Goal: Information Seeking & Learning: Learn about a topic

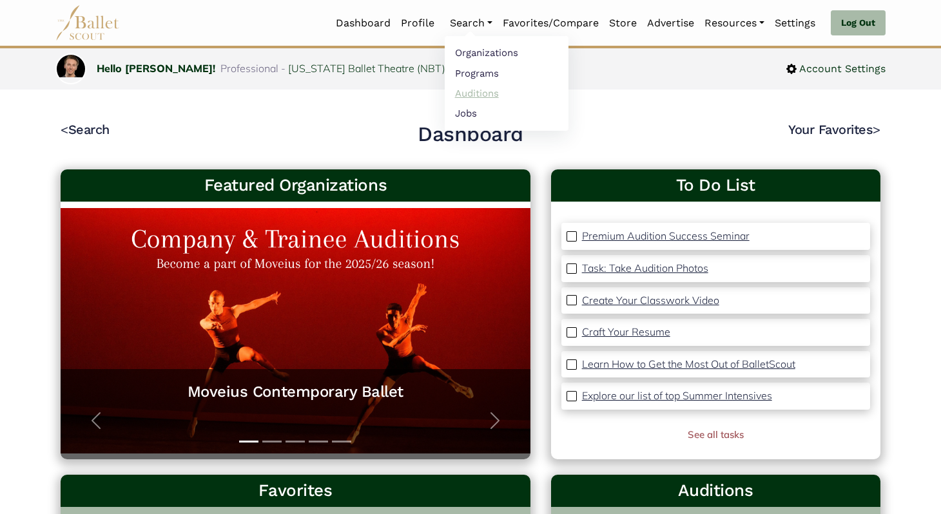
click at [465, 101] on link "Auditions" at bounding box center [507, 93] width 124 height 20
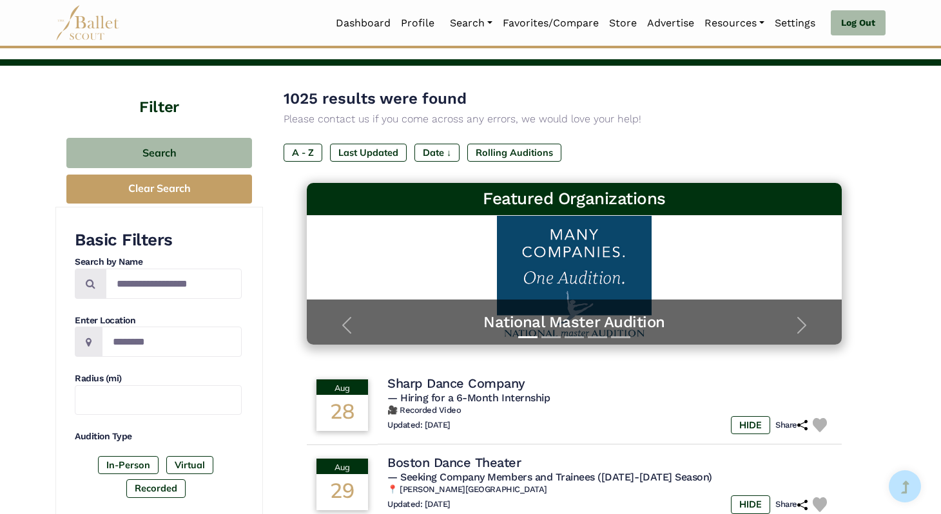
scroll to position [62, 0]
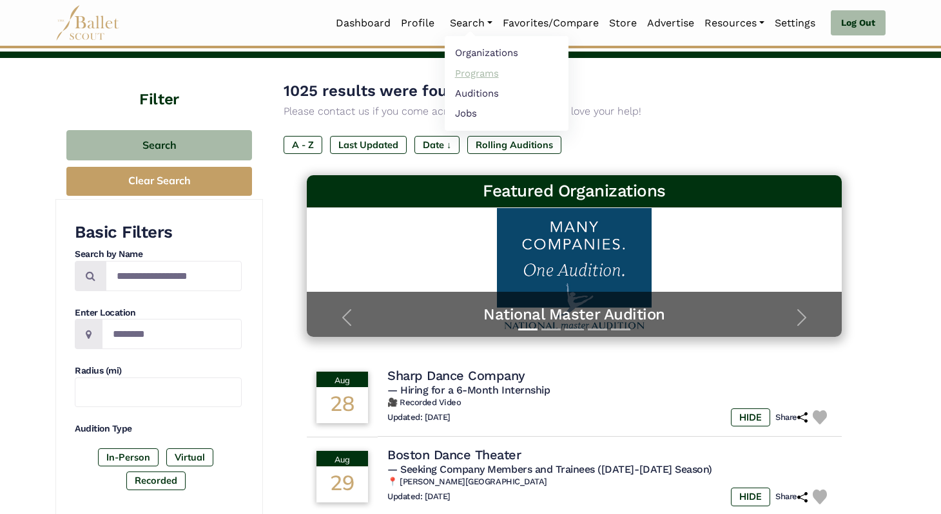
click at [464, 80] on link "Programs" at bounding box center [507, 73] width 124 height 20
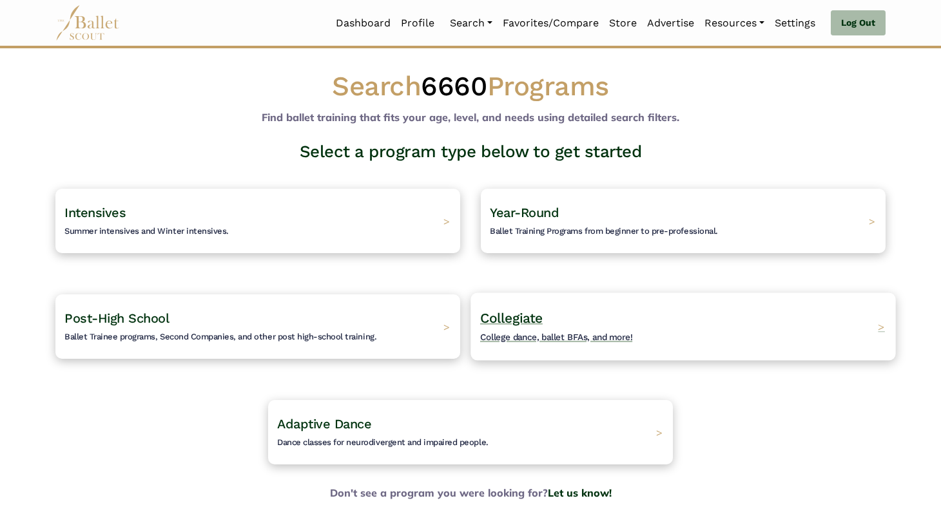
click at [557, 315] on h4 "Collegiate College dance, ballet BFAs, and more!" at bounding box center [556, 326] width 153 height 35
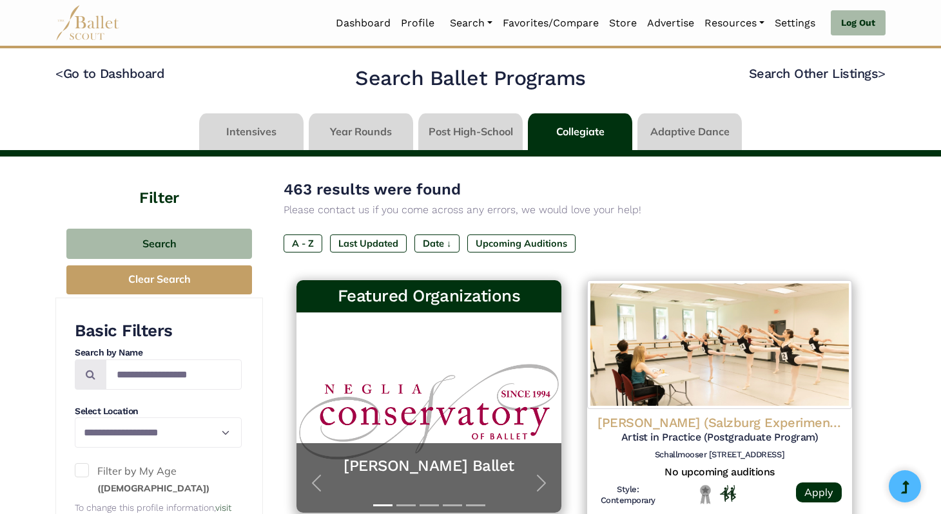
scroll to position [44, 0]
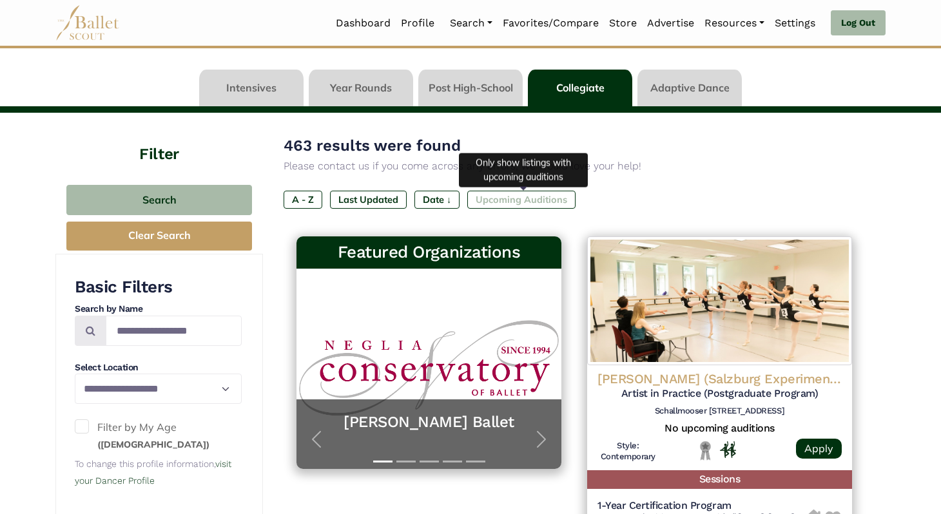
click at [519, 200] on label "Upcoming Auditions" at bounding box center [521, 200] width 108 height 18
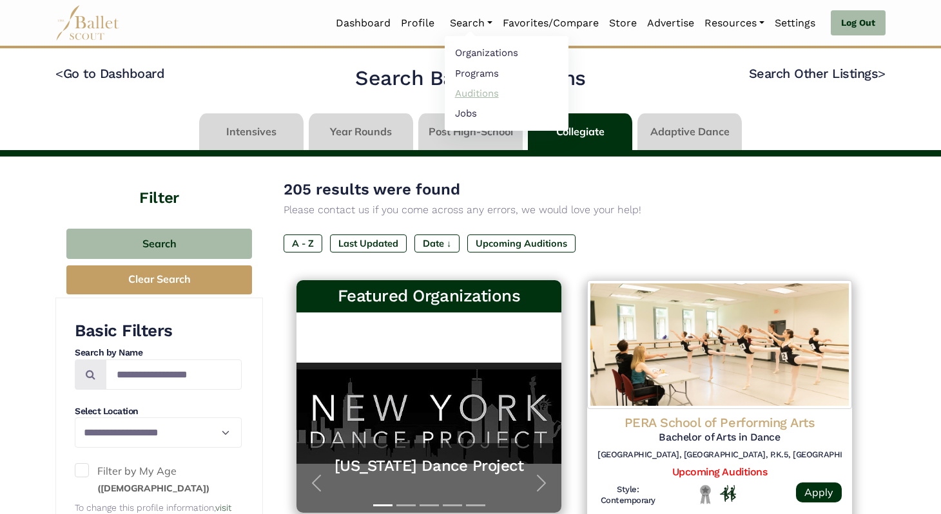
click at [497, 91] on link "Auditions" at bounding box center [507, 93] width 124 height 20
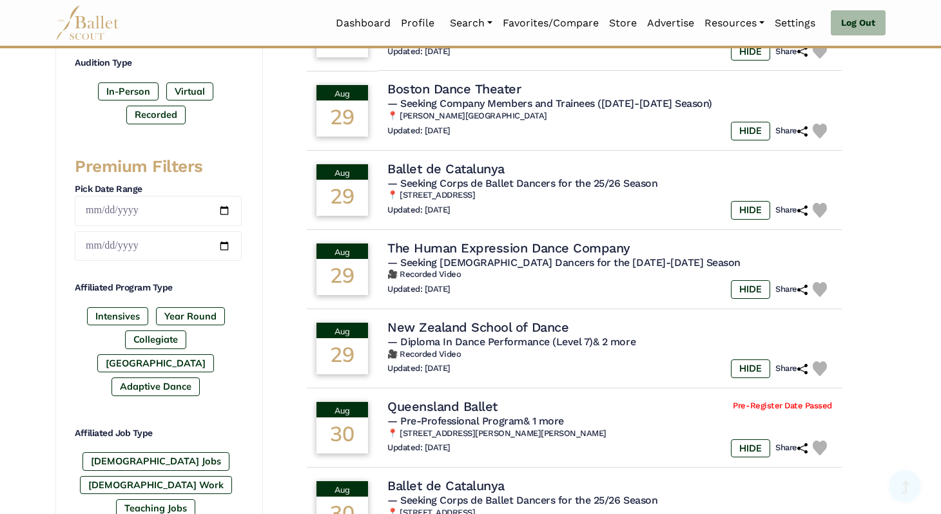
scroll to position [448, 0]
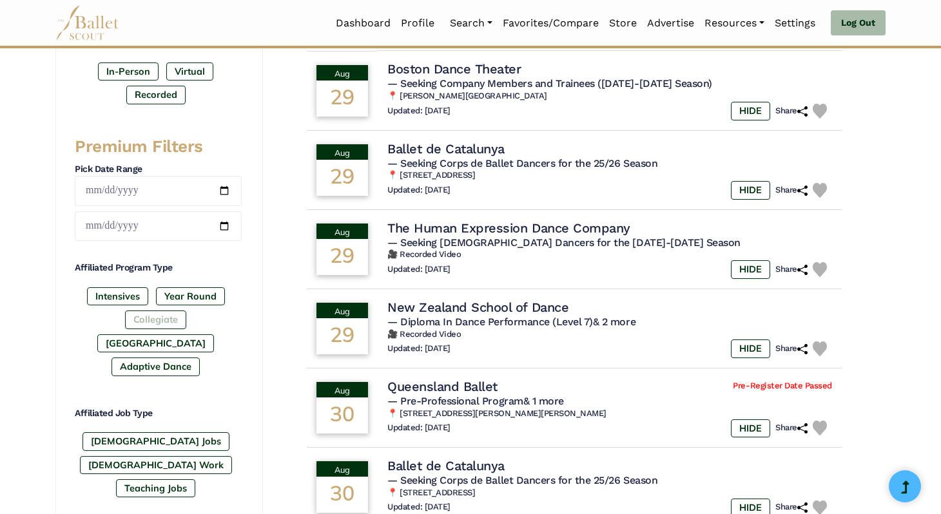
click at [125, 320] on label "Collegiate" at bounding box center [155, 320] width 61 height 18
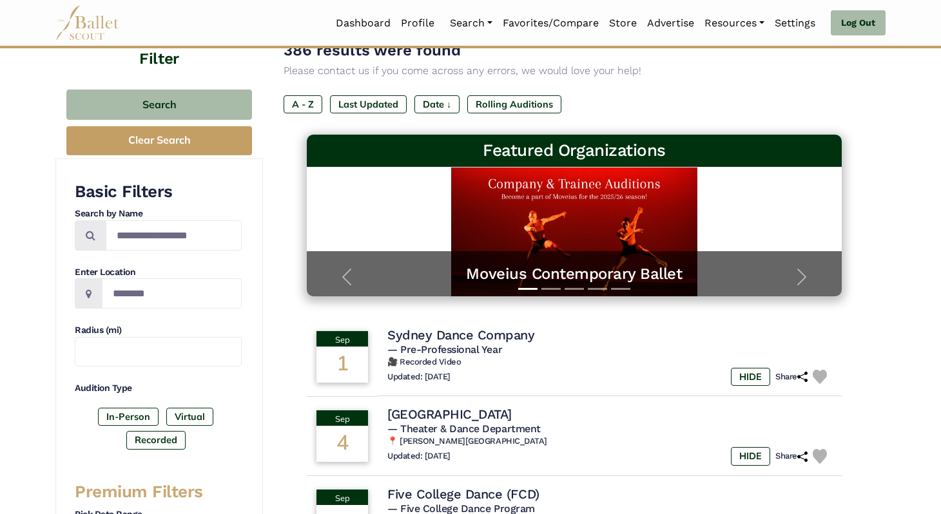
scroll to position [32, 0]
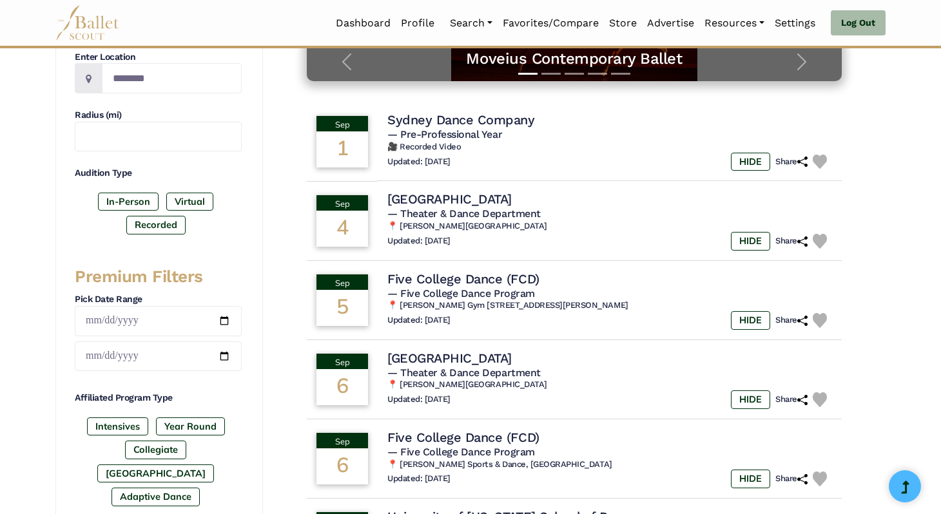
scroll to position [314, 0]
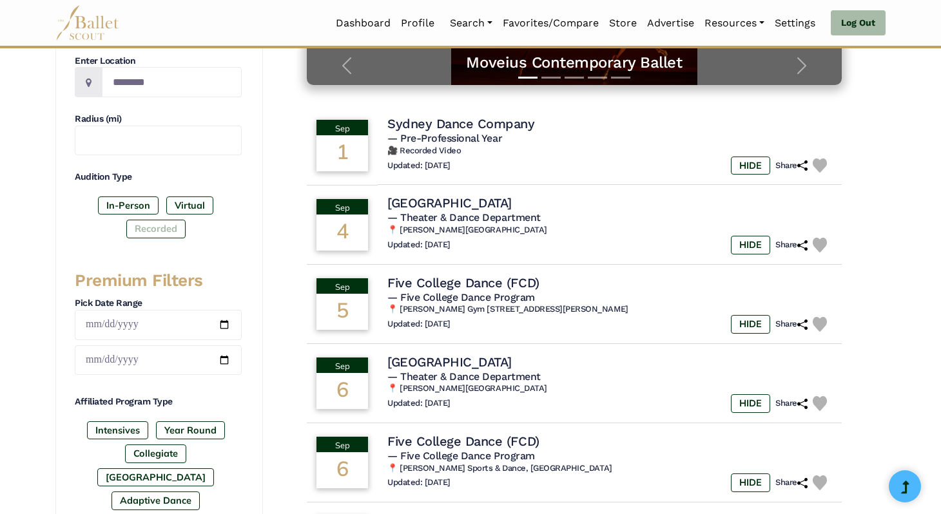
click at [168, 228] on label "Recorded" at bounding box center [155, 229] width 59 height 18
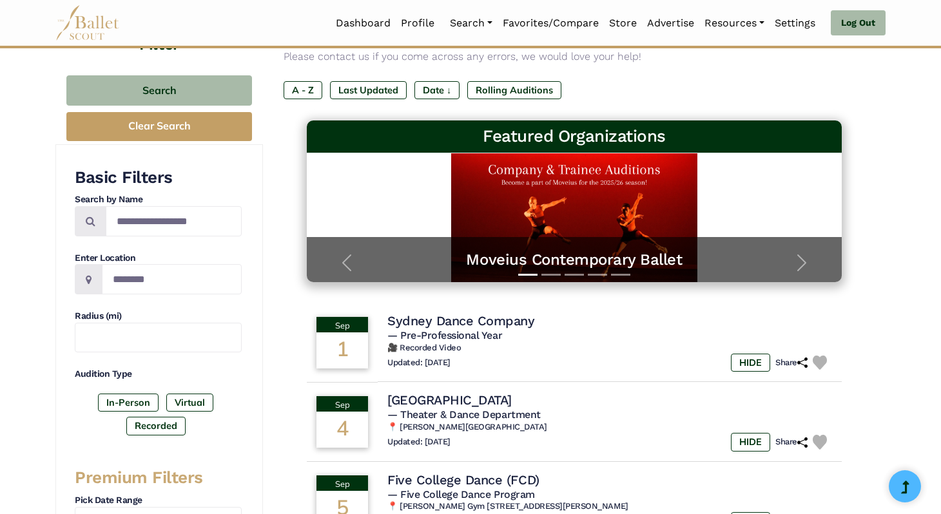
scroll to position [86, 0]
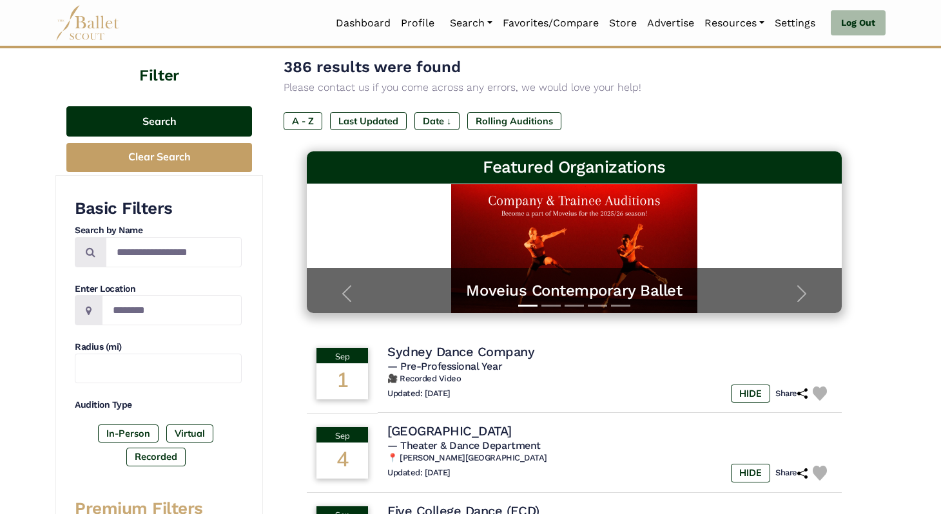
click at [183, 126] on button "Search" at bounding box center [159, 121] width 186 height 30
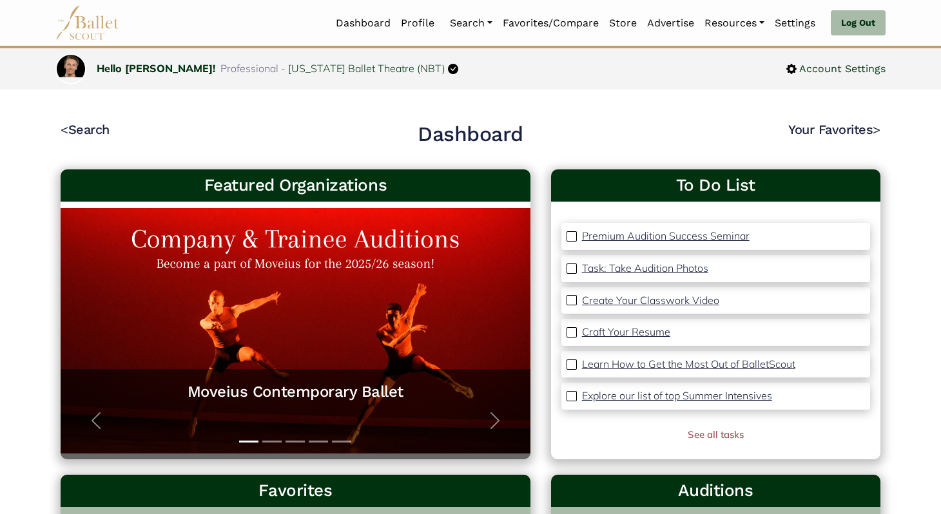
scroll to position [542, 0]
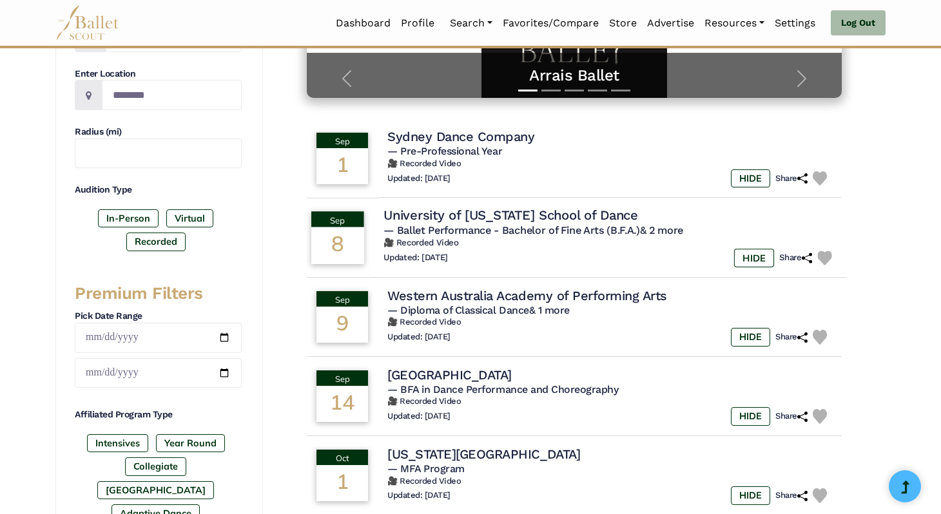
scroll to position [61, 0]
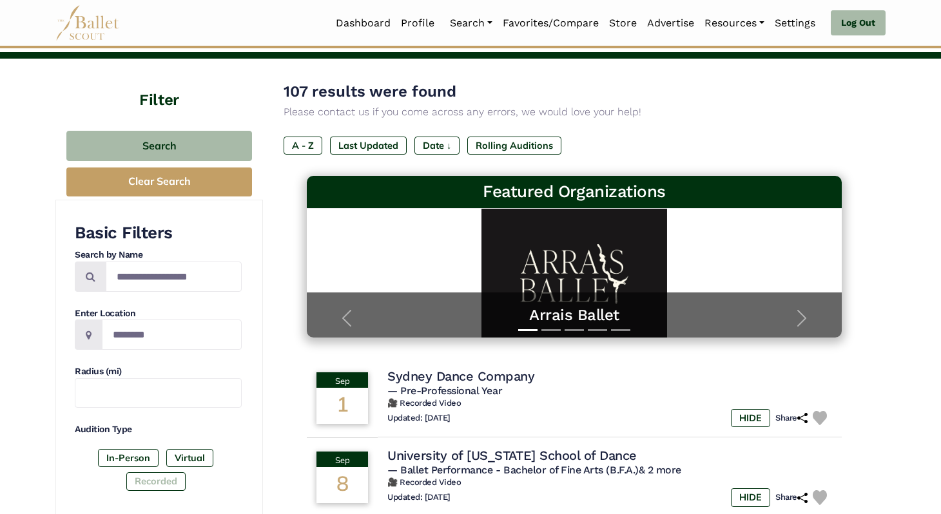
click at [160, 481] on label "Recorded" at bounding box center [155, 481] width 59 height 18
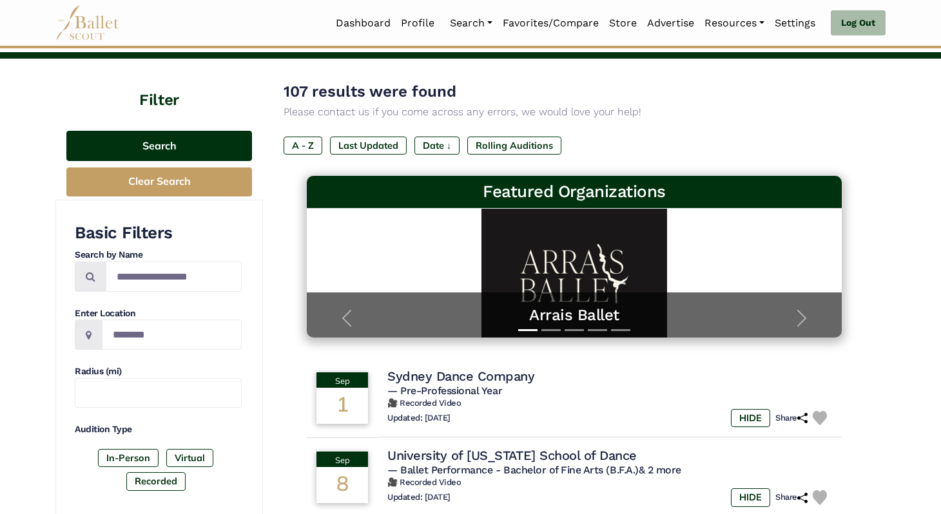
click at [214, 139] on button "Search" at bounding box center [159, 146] width 186 height 30
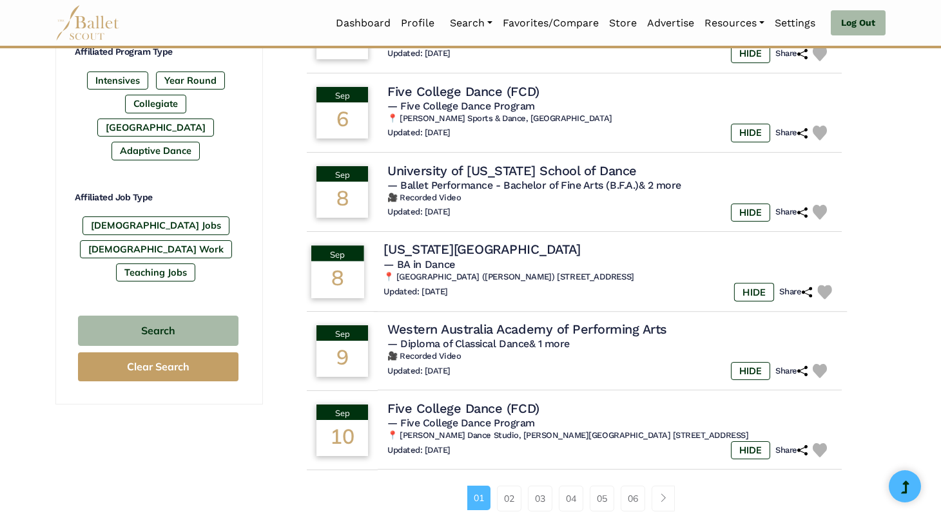
scroll to position [685, 0]
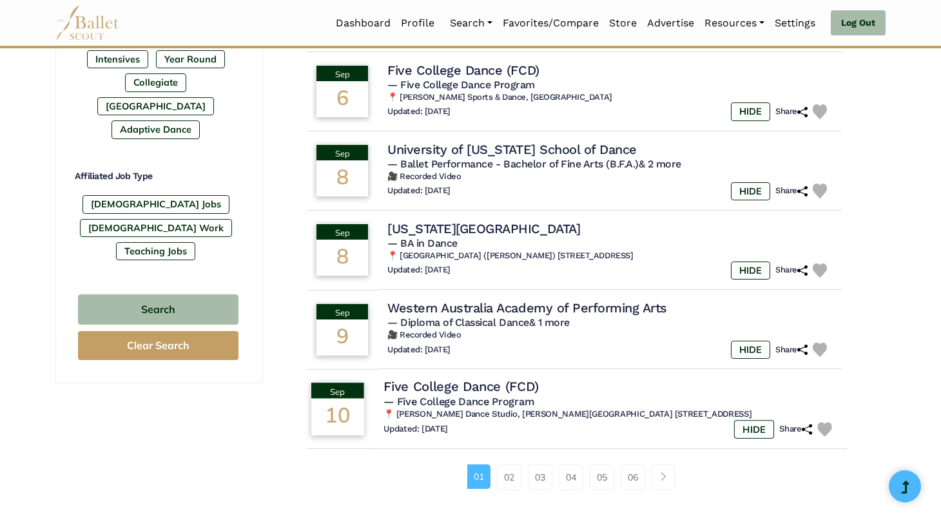
click at [465, 401] on span "— Five College Dance Program" at bounding box center [458, 402] width 150 height 12
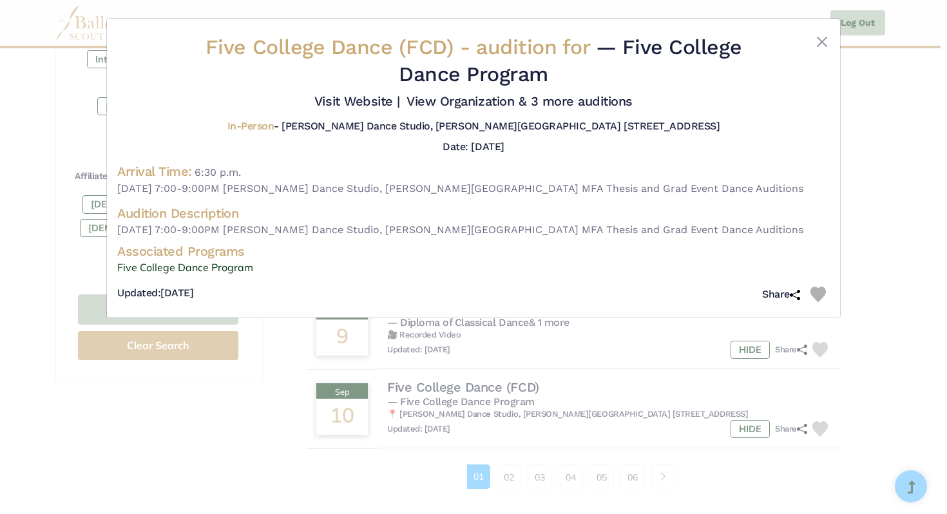
click at [810, 37] on div at bounding box center [800, 63] width 59 height 59
click at [836, 57] on div "Five College Dance (FCD) - audition for — Five College Dance Program Visit Webs…" at bounding box center [473, 168] width 733 height 299
click at [820, 45] on button "Close" at bounding box center [821, 41] width 15 height 15
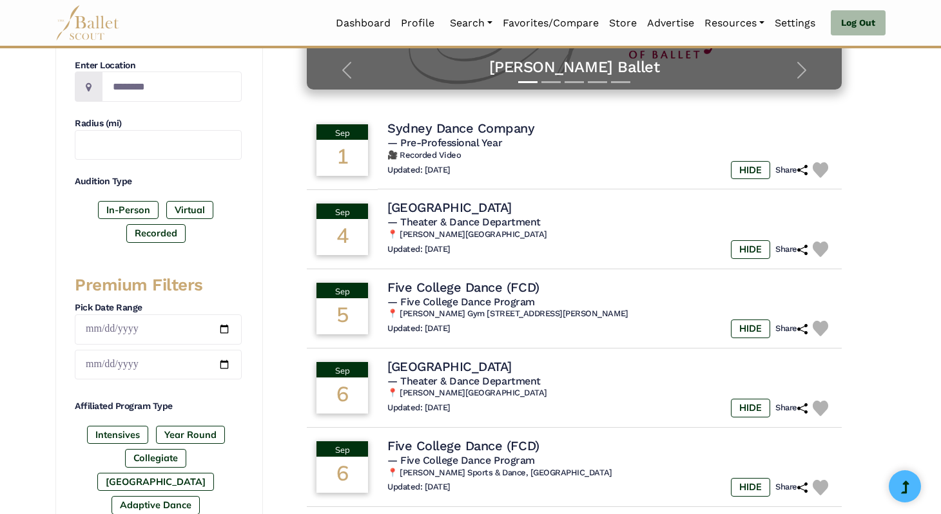
scroll to position [291, 0]
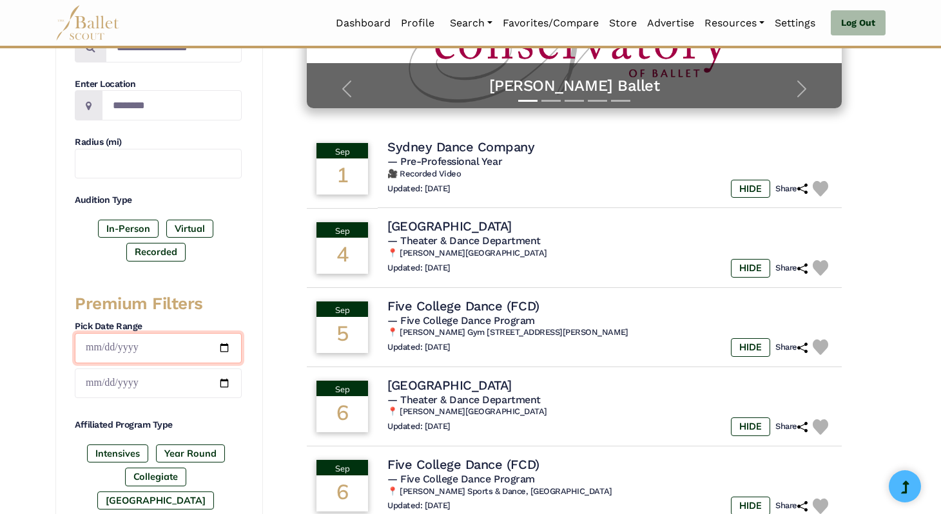
click at [235, 352] on input "date" at bounding box center [158, 348] width 167 height 30
click at [225, 351] on input "date" at bounding box center [158, 348] width 167 height 30
type input "**********"
click at [225, 390] on input "date" at bounding box center [158, 384] width 167 height 30
click at [231, 369] on input "date" at bounding box center [158, 384] width 167 height 30
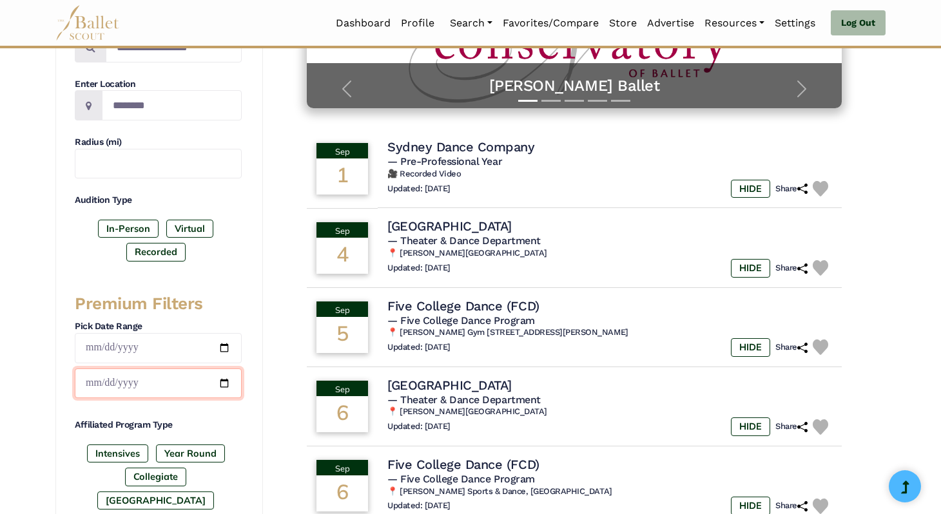
click at [228, 389] on input "date" at bounding box center [158, 384] width 167 height 30
type input "**********"
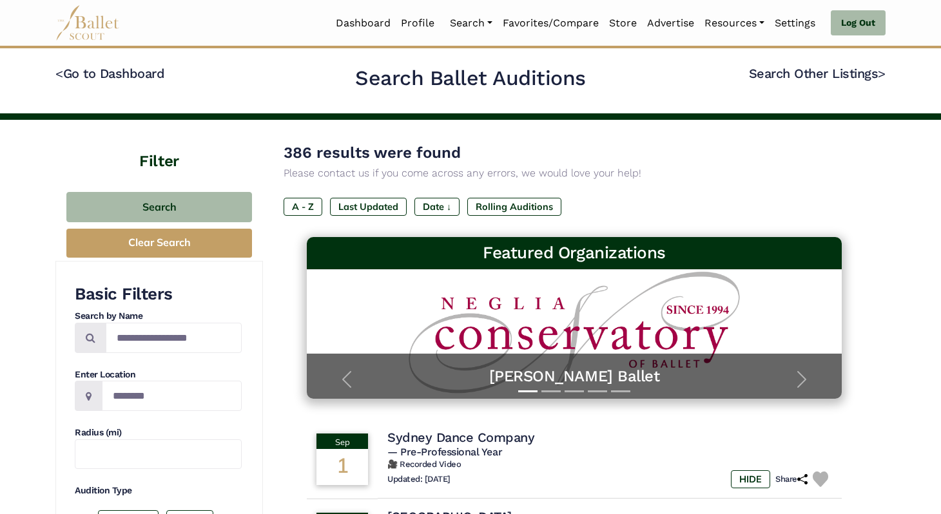
click at [165, 353] on div "Basic Filters Search by Name Enter Location Radius (mi) Audition Type In-Person…" at bounding box center [158, 420] width 167 height 274
click at [153, 392] on input "Location" at bounding box center [172, 396] width 140 height 30
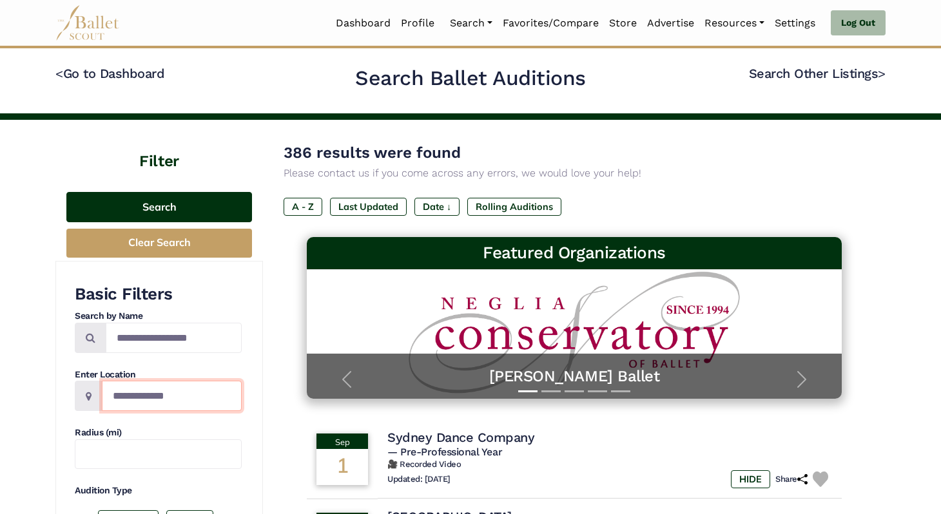
type input "**********"
click at [180, 203] on button "Search" at bounding box center [159, 207] width 186 height 30
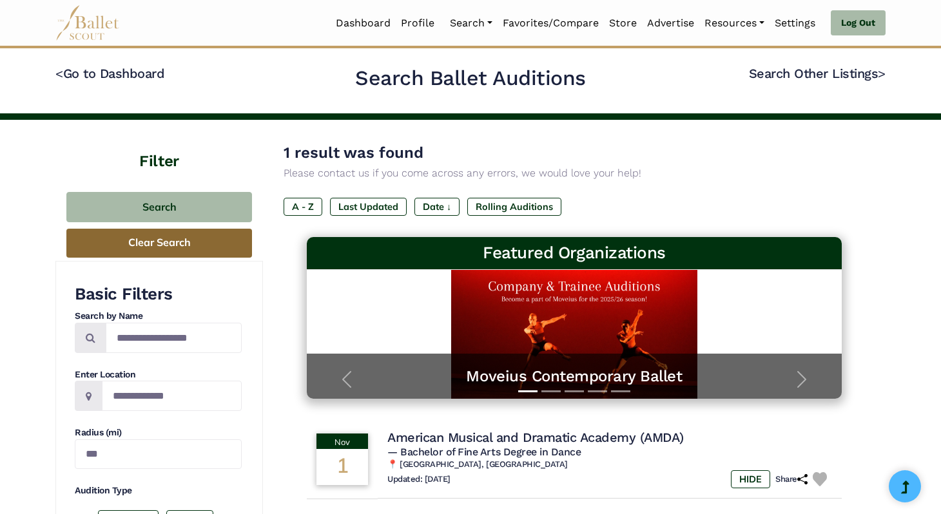
click at [201, 244] on button "Clear Search" at bounding box center [159, 243] width 186 height 29
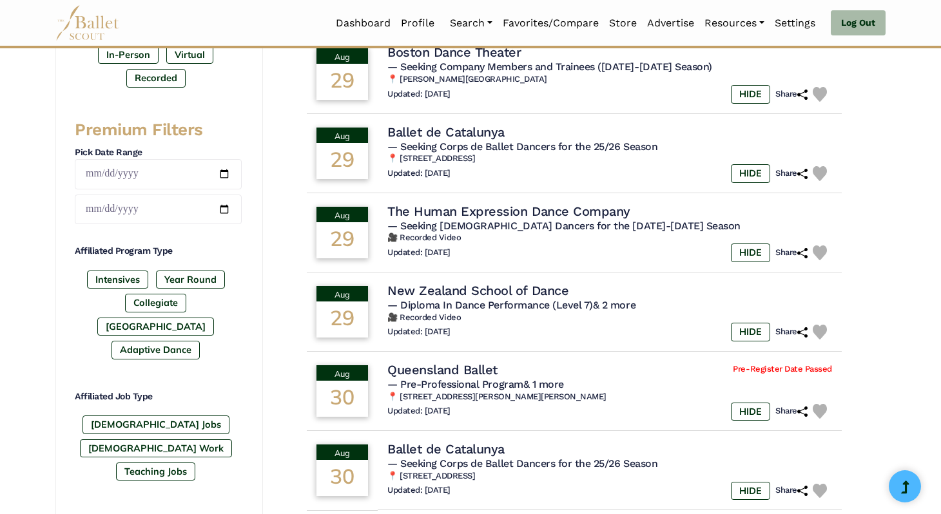
scroll to position [467, 0]
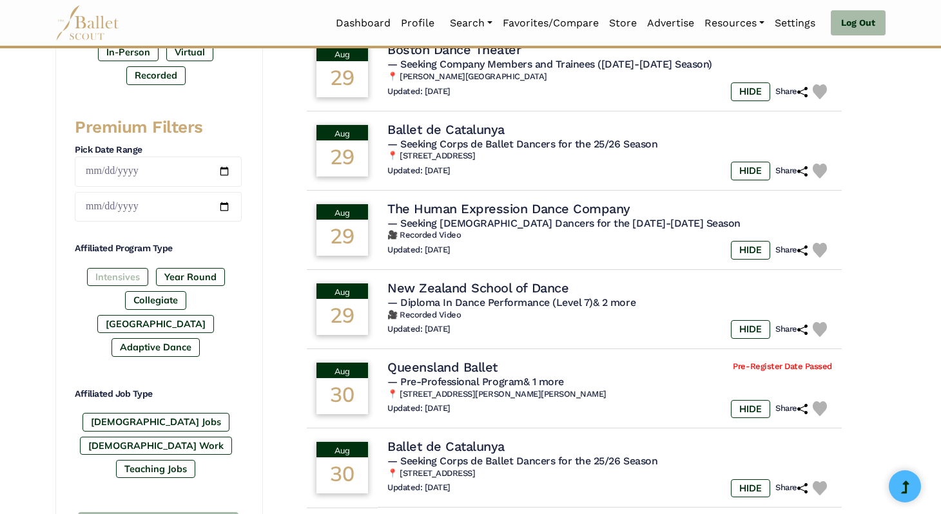
click at [110, 276] on label "Intensives" at bounding box center [117, 277] width 61 height 18
click at [125, 300] on label "Collegiate" at bounding box center [155, 300] width 61 height 18
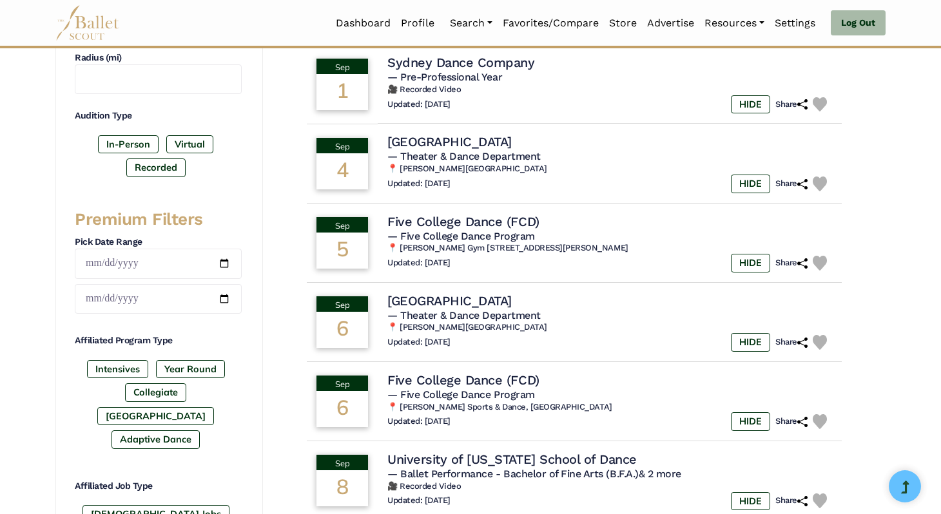
scroll to position [893, 0]
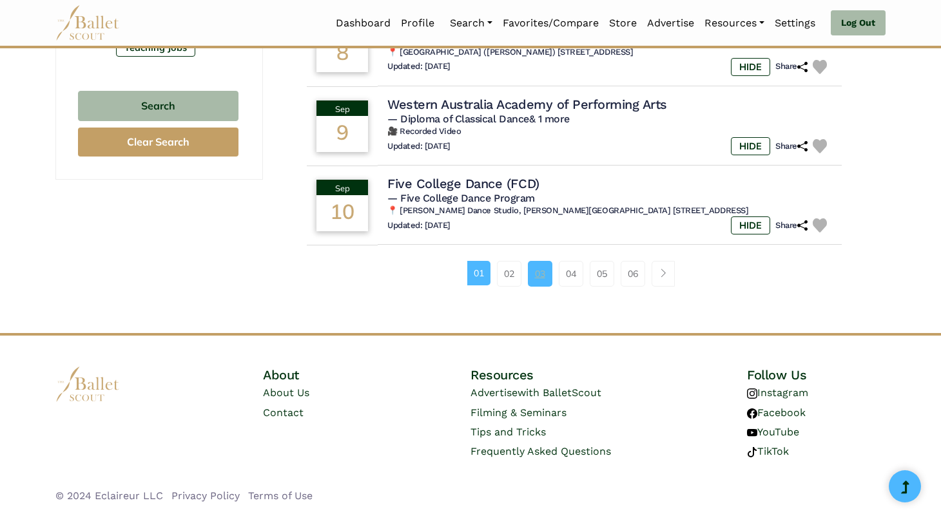
click at [536, 274] on link "03" at bounding box center [540, 274] width 24 height 26
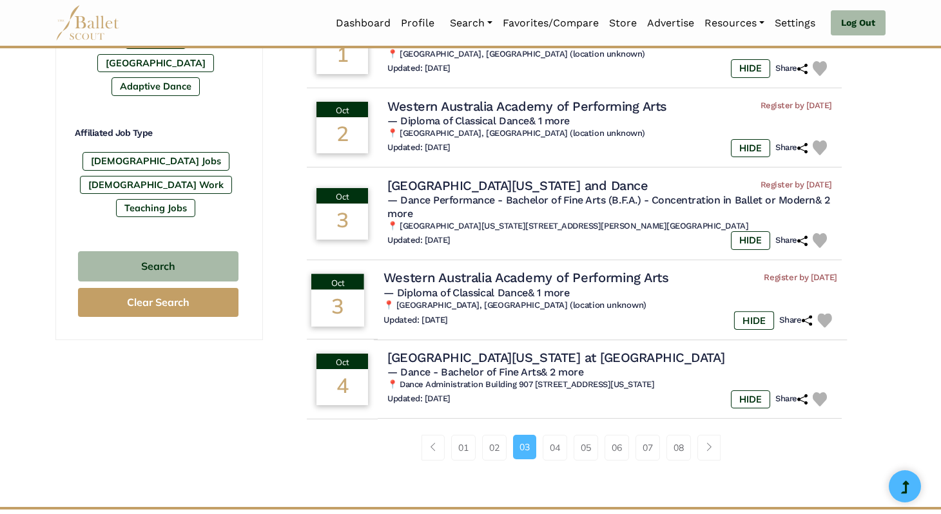
scroll to position [729, 0]
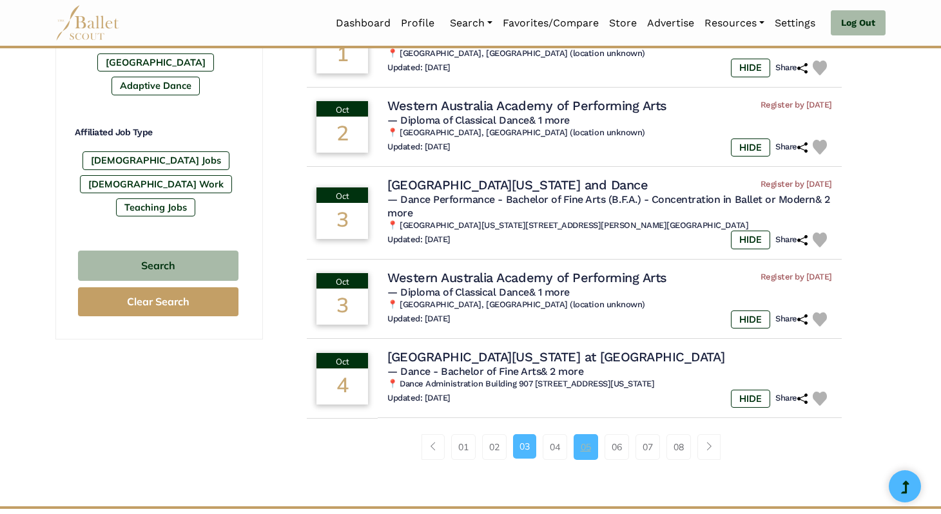
click at [586, 443] on link "05" at bounding box center [585, 447] width 24 height 26
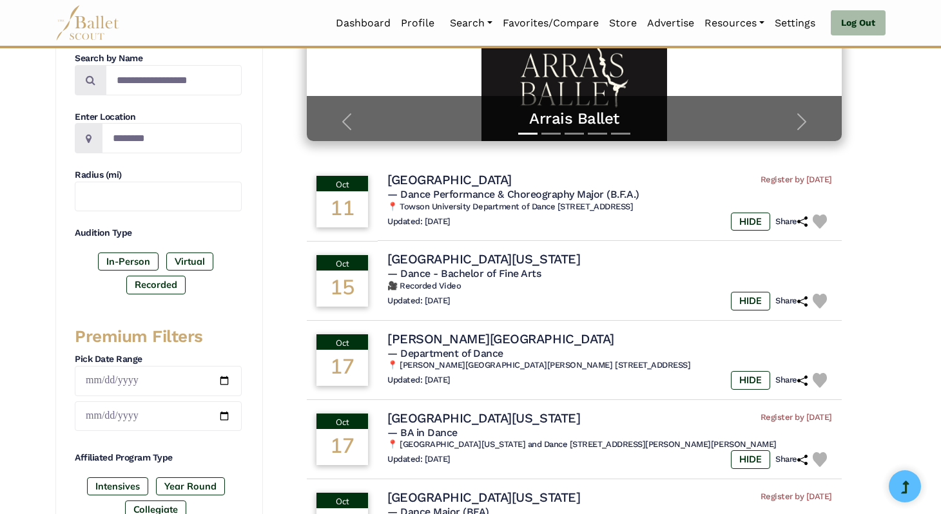
scroll to position [255, 0]
